Goal: Information Seeking & Learning: Find specific fact

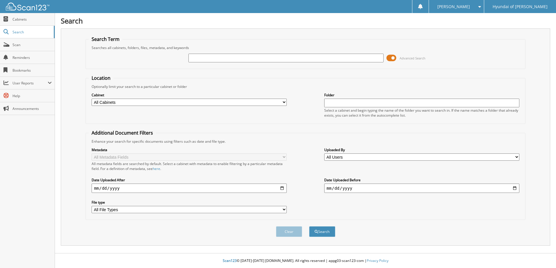
click at [271, 58] on input "text" at bounding box center [285, 58] width 195 height 9
type input "69791"
click at [309, 227] on button "Search" at bounding box center [322, 232] width 26 height 11
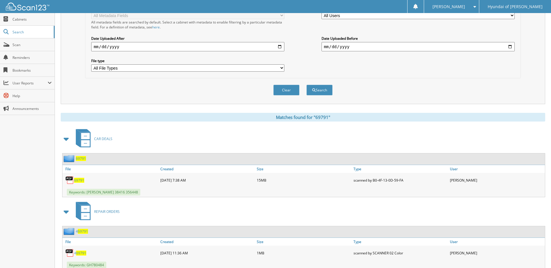
scroll to position [174, 0]
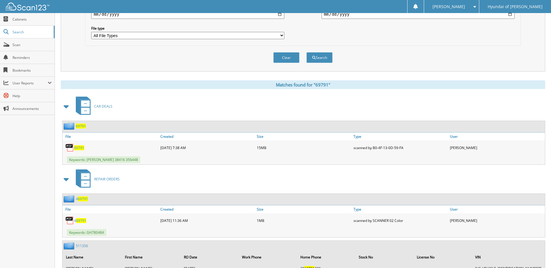
click at [81, 148] on span "69791" at bounding box center [79, 148] width 10 height 5
